Goal: Information Seeking & Learning: Learn about a topic

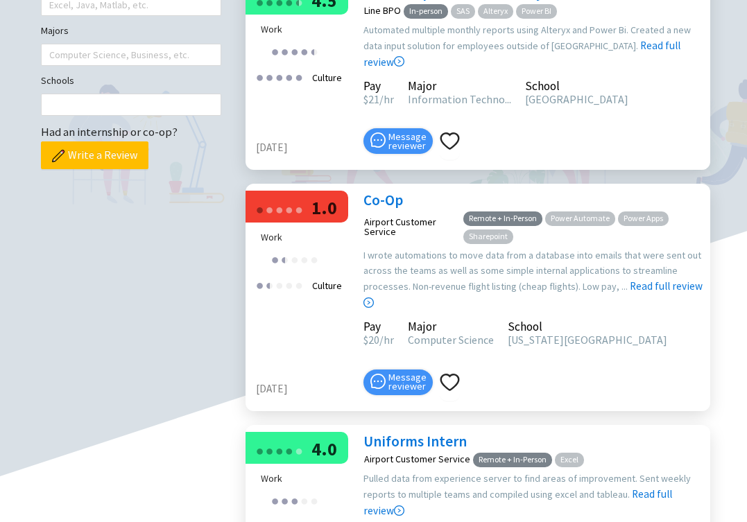
scroll to position [504, 0]
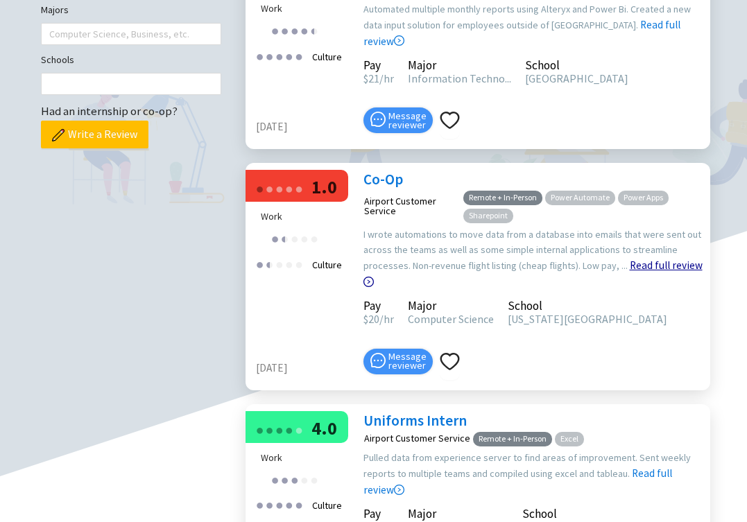
click at [647, 289] on link "Read full review" at bounding box center [533, 238] width 339 height 99
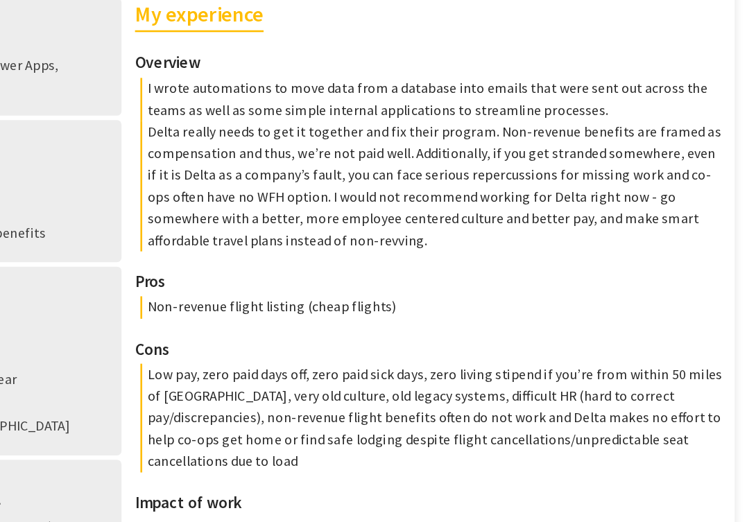
scroll to position [302, 0]
